Goal: Find specific page/section

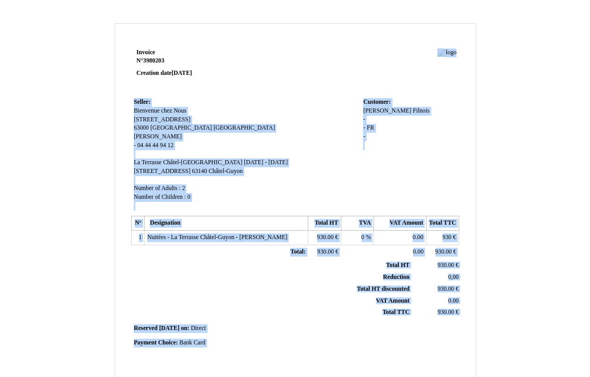
drag, startPoint x: 155, startPoint y: 57, endPoint x: 310, endPoint y: 167, distance: 190.1
click at [358, 166] on div "Invoice N° 3980203 Creation date [DATE] Seller: Bienvenue chez Nous [STREET_ADD…" at bounding box center [295, 314] width 361 height 537
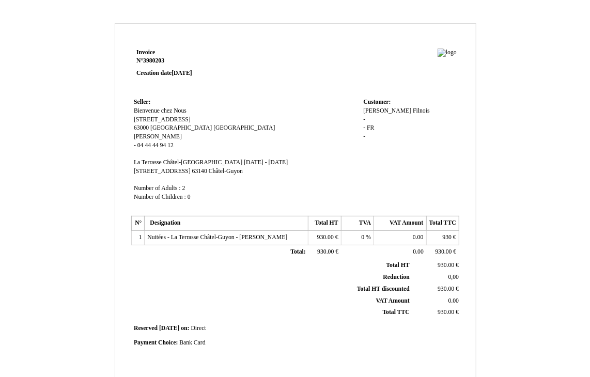
drag, startPoint x: 52, startPoint y: 130, endPoint x: 57, endPoint y: 116, distance: 14.9
click at [51, 130] on div "Invoice N° 3980203 Creation date [DATE] Seller: Bienvenue chez Nous [STREET_ADD…" at bounding box center [295, 313] width 589 height 581
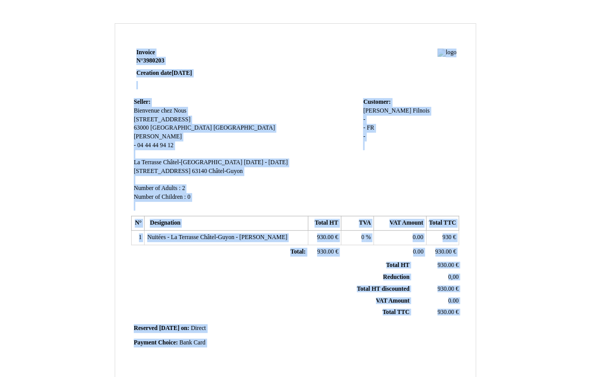
drag, startPoint x: 124, startPoint y: 50, endPoint x: 291, endPoint y: 40, distance: 167.7
click at [291, 40] on div "Invoice N° 3980203 Creation date [DATE] Seller: Bienvenue chez Nous [STREET_ADD…" at bounding box center [296, 303] width 362 height 560
drag, startPoint x: 244, startPoint y: 343, endPoint x: 238, endPoint y: 339, distance: 7.2
click at [243, 295] on th "Total HT discounted" at bounding box center [272, 289] width 279 height 12
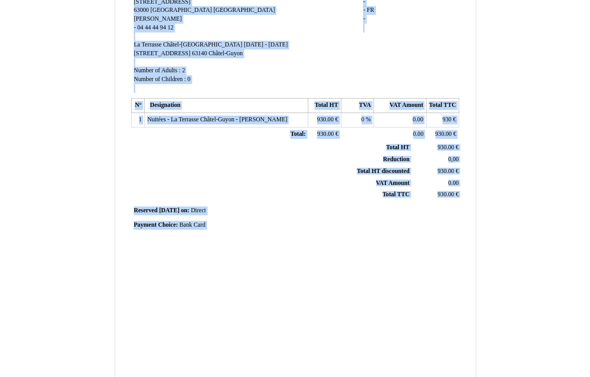
scroll to position [230, 0]
